Goal: Find specific page/section: Find specific page/section

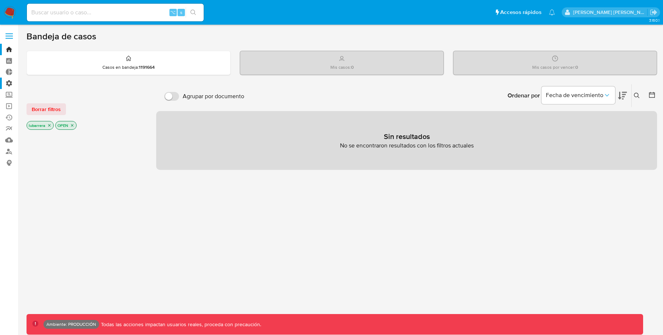
click at [10, 85] on label "Administración" at bounding box center [44, 83] width 88 height 11
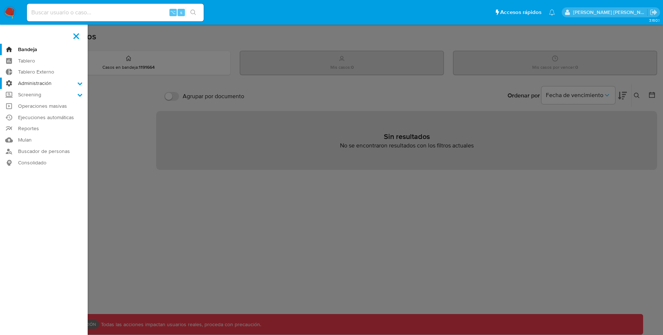
click at [0, 0] on input "Administración" at bounding box center [0, 0] width 0 height 0
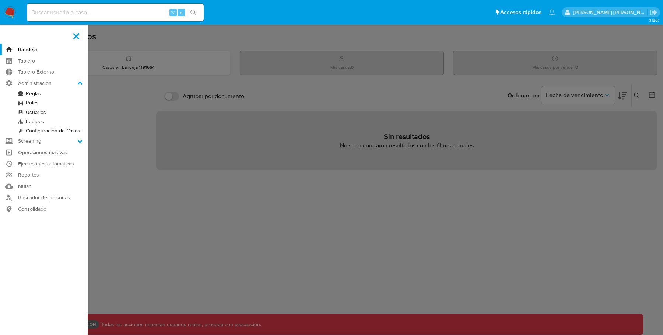
click at [38, 94] on link "Reglas" at bounding box center [44, 93] width 88 height 9
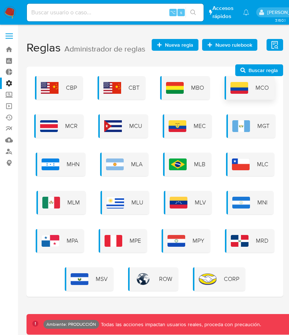
click at [234, 90] on img at bounding box center [239, 88] width 18 height 12
